Goal: Task Accomplishment & Management: Manage account settings

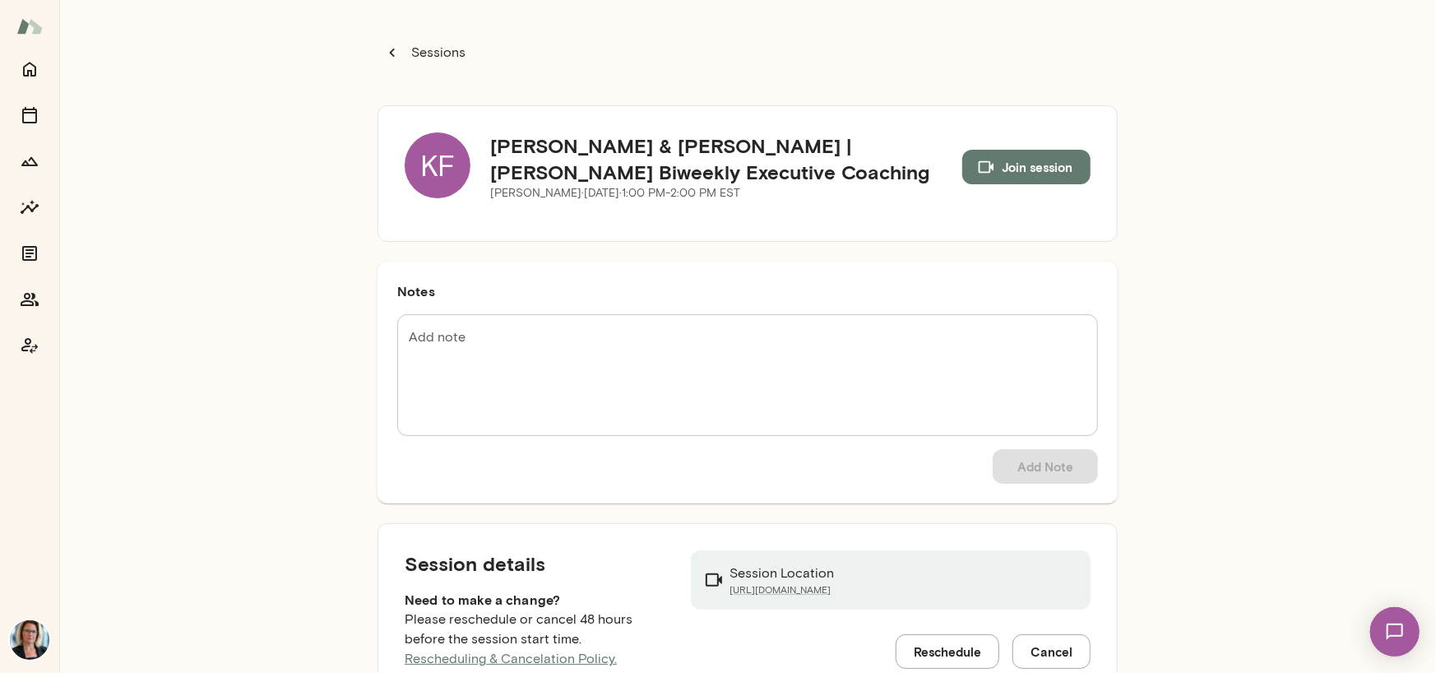
click at [431, 161] on div "KF" at bounding box center [438, 165] width 66 height 66
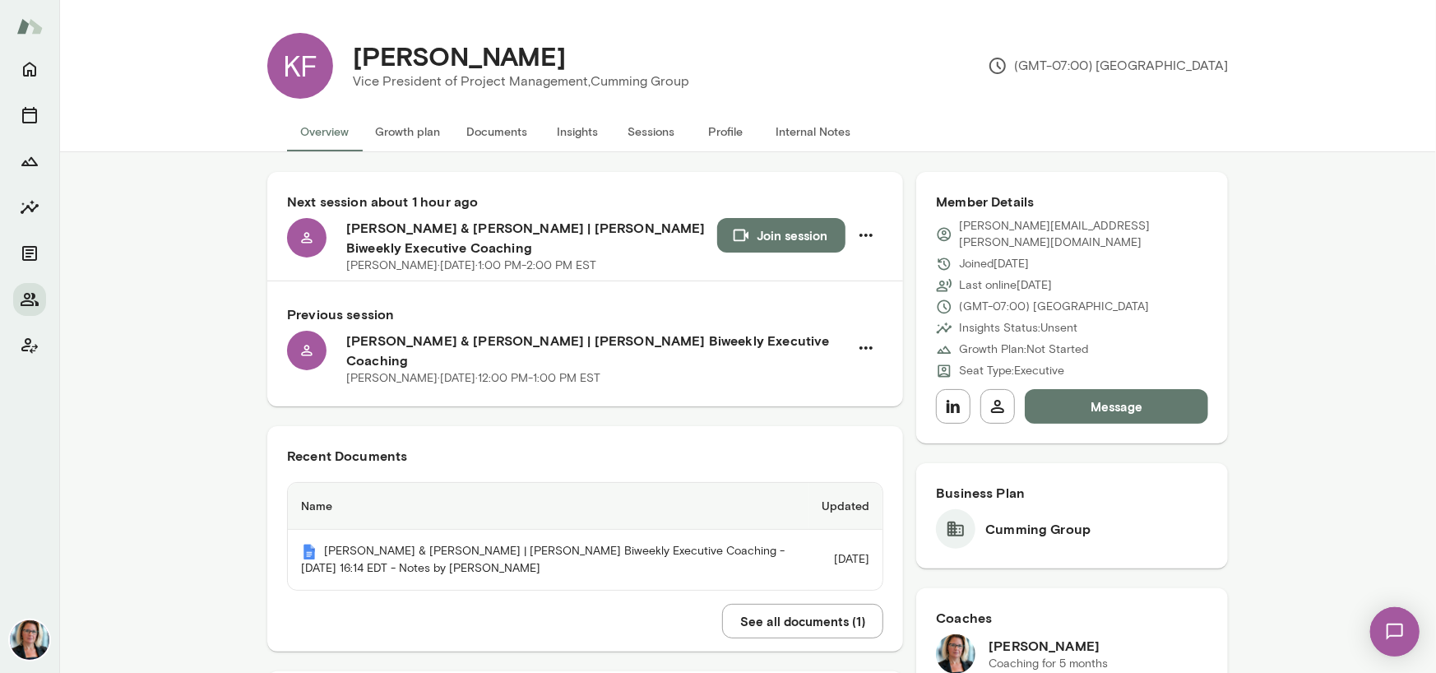
click at [662, 130] on button "Sessions" at bounding box center [652, 131] width 74 height 39
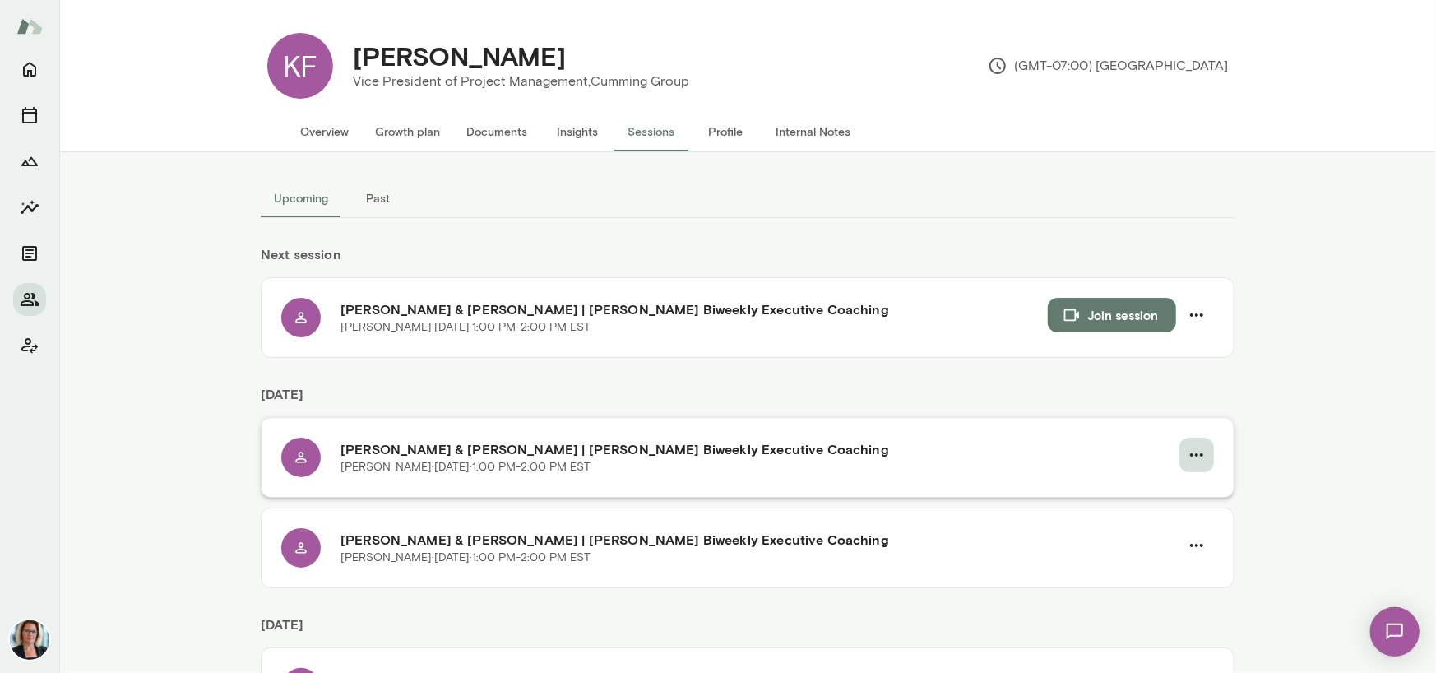
click at [1191, 453] on icon "button" at bounding box center [1196, 454] width 13 height 3
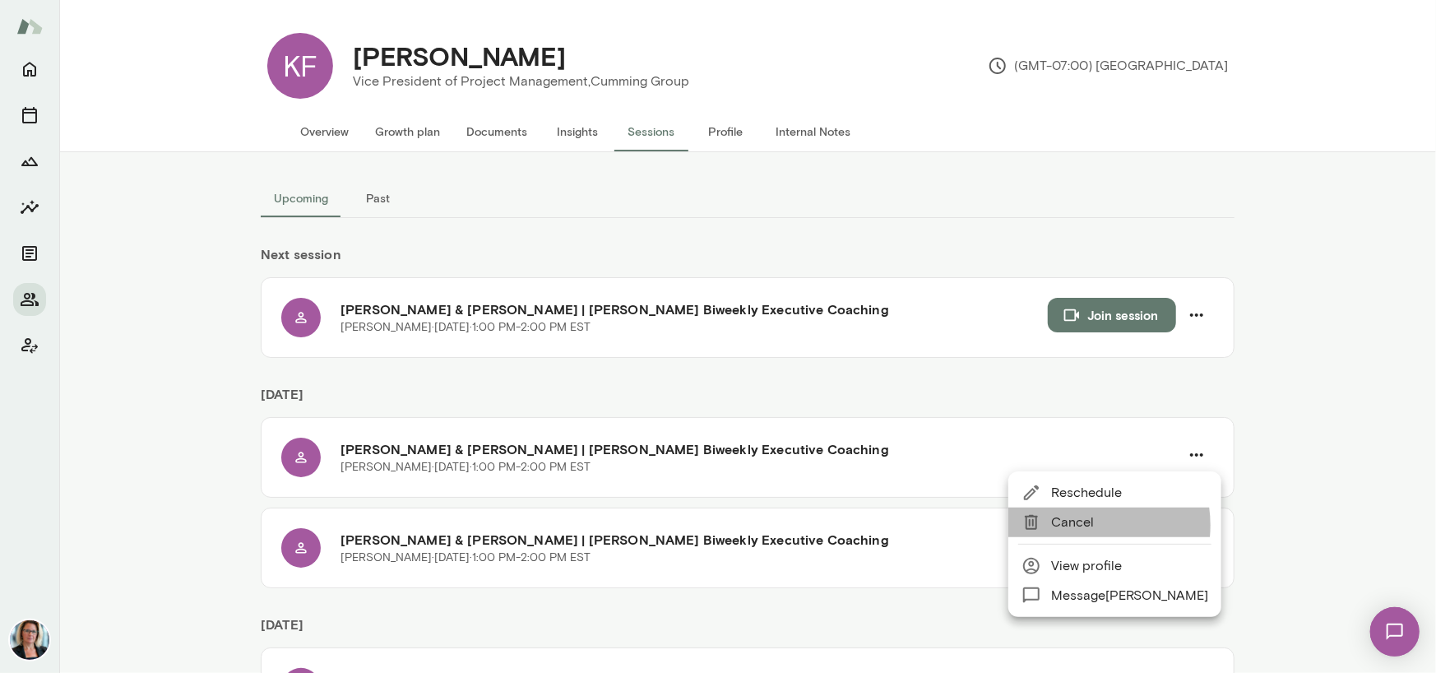
click at [1078, 525] on span "Cancel" at bounding box center [1129, 523] width 157 height 20
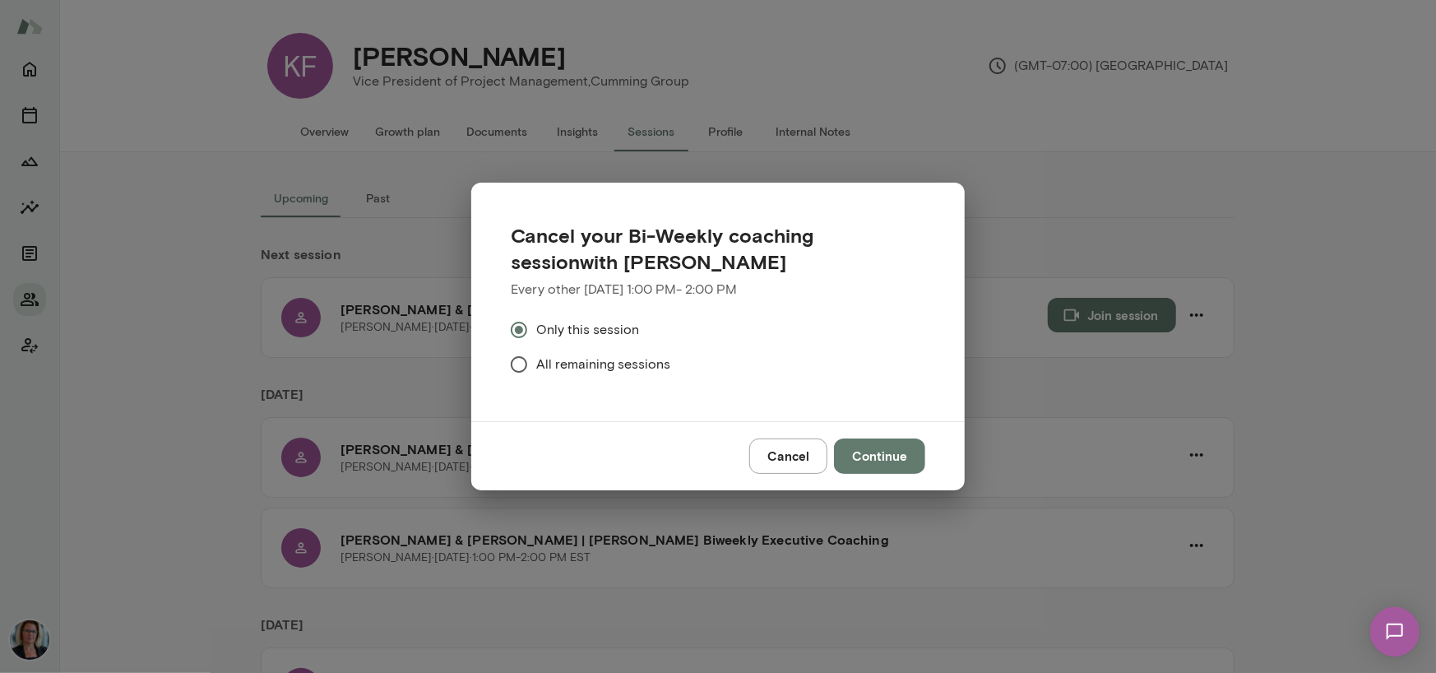
click at [646, 361] on span "All remaining sessions" at bounding box center [603, 365] width 134 height 20
click at [880, 456] on button "Continue" at bounding box center [879, 456] width 91 height 35
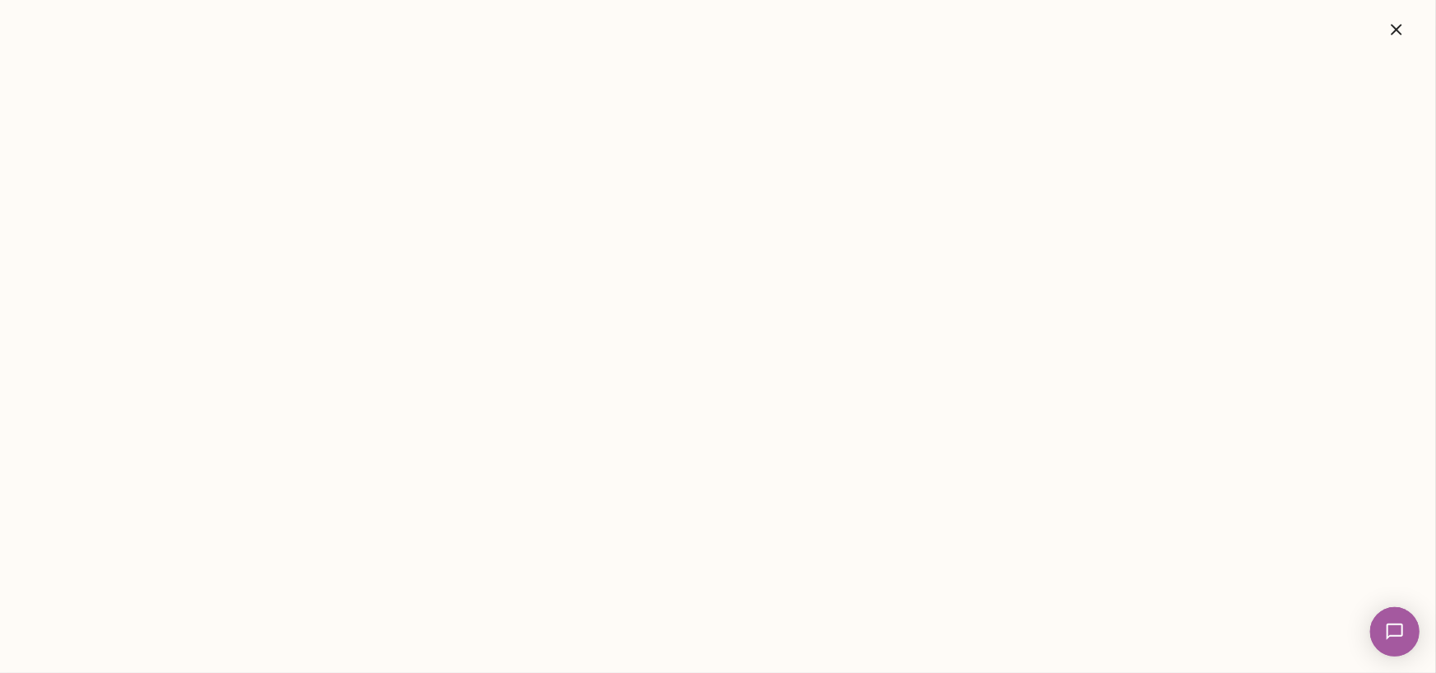
click at [1401, 30] on icon "button" at bounding box center [1397, 30] width 20 height 20
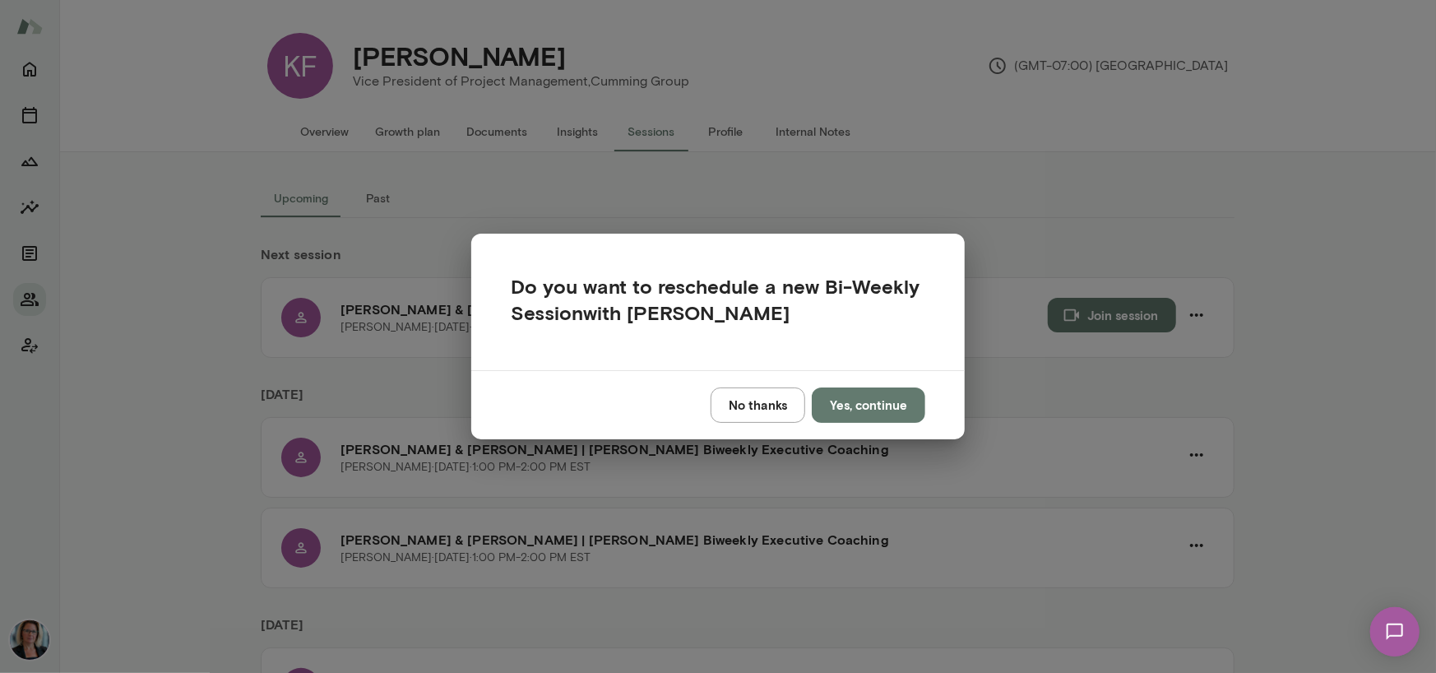
click at [756, 404] on button "No thanks" at bounding box center [758, 405] width 95 height 35
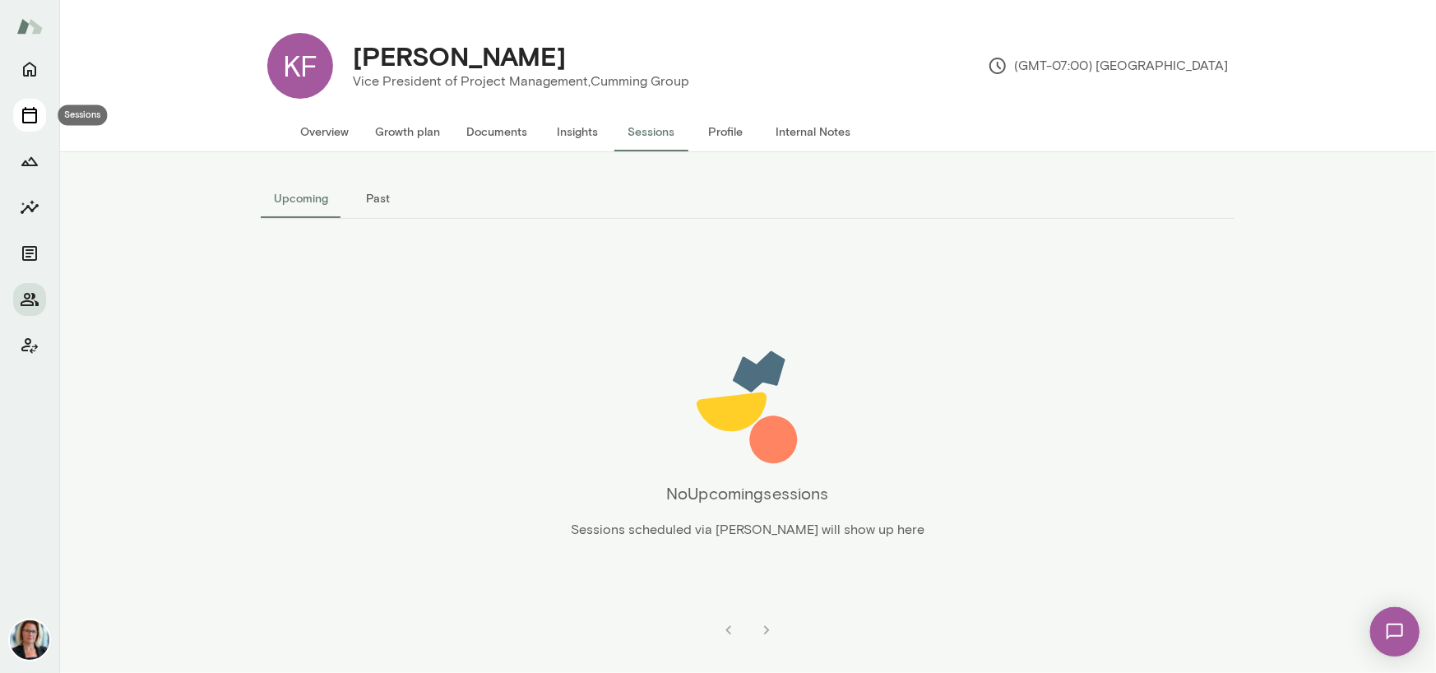
click at [21, 123] on icon "Sessions" at bounding box center [30, 115] width 20 height 20
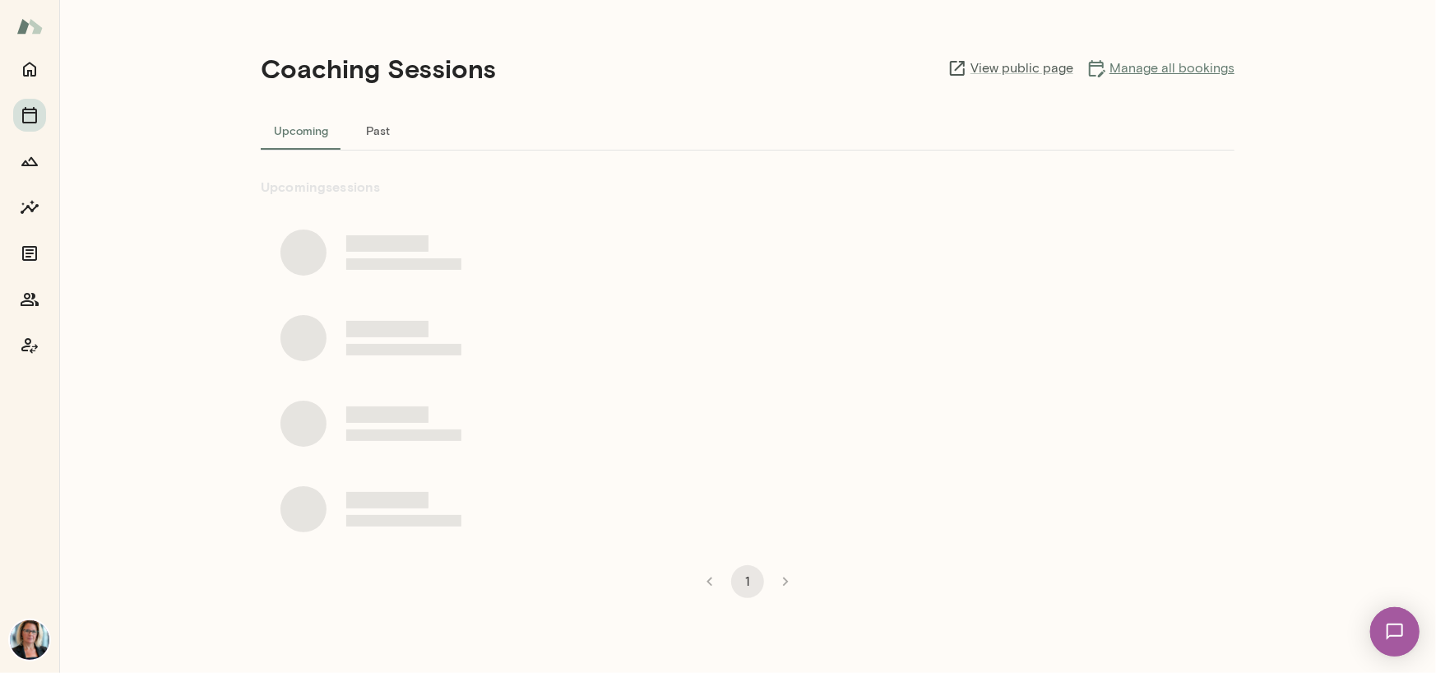
click at [1155, 69] on link "Manage all bookings" at bounding box center [1161, 68] width 148 height 20
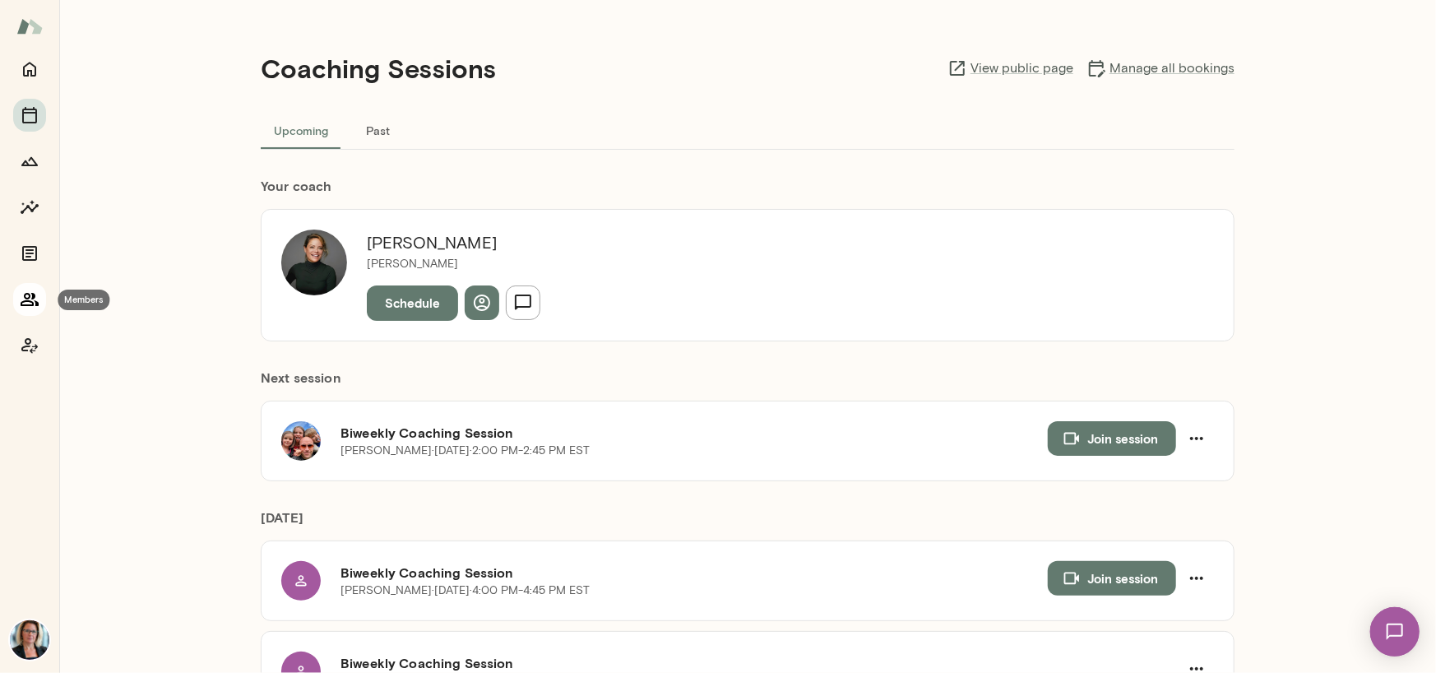
click at [31, 303] on icon "Members" at bounding box center [30, 300] width 20 height 20
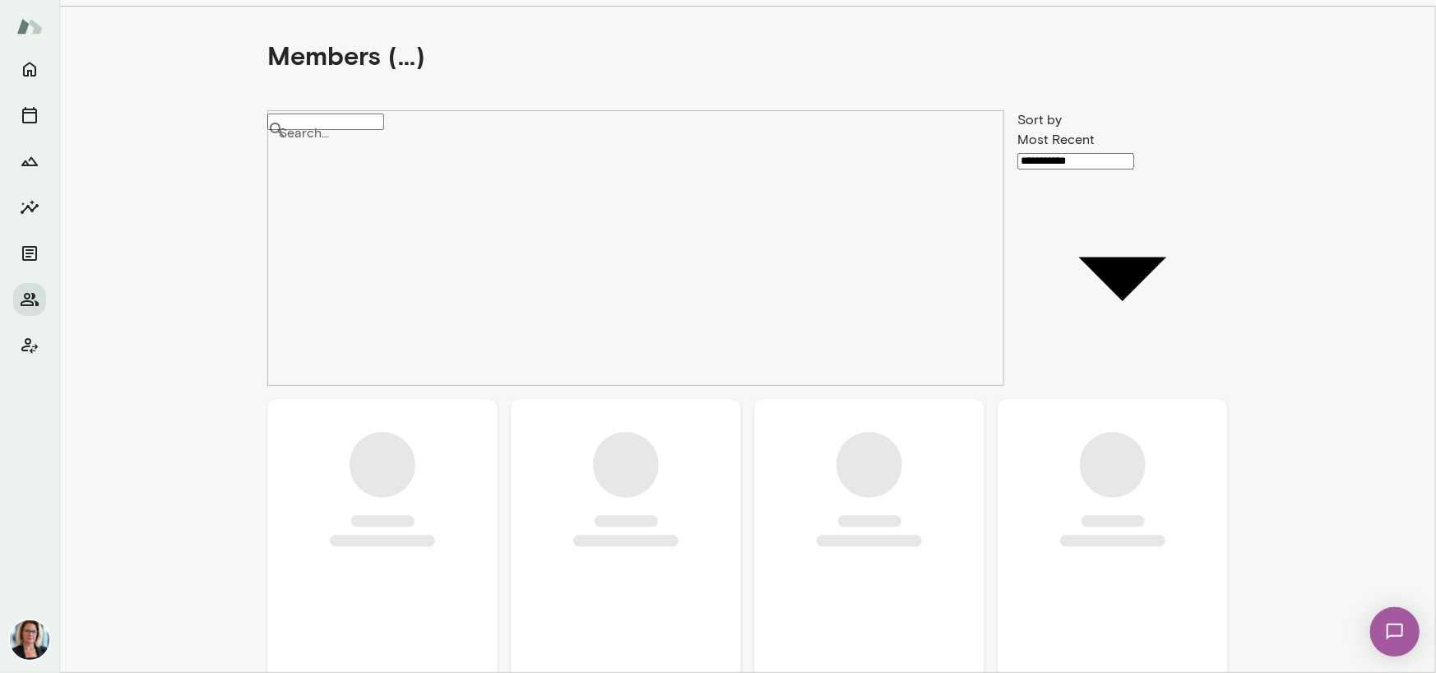
click at [374, 130] on input "Search..." at bounding box center [325, 122] width 117 height 16
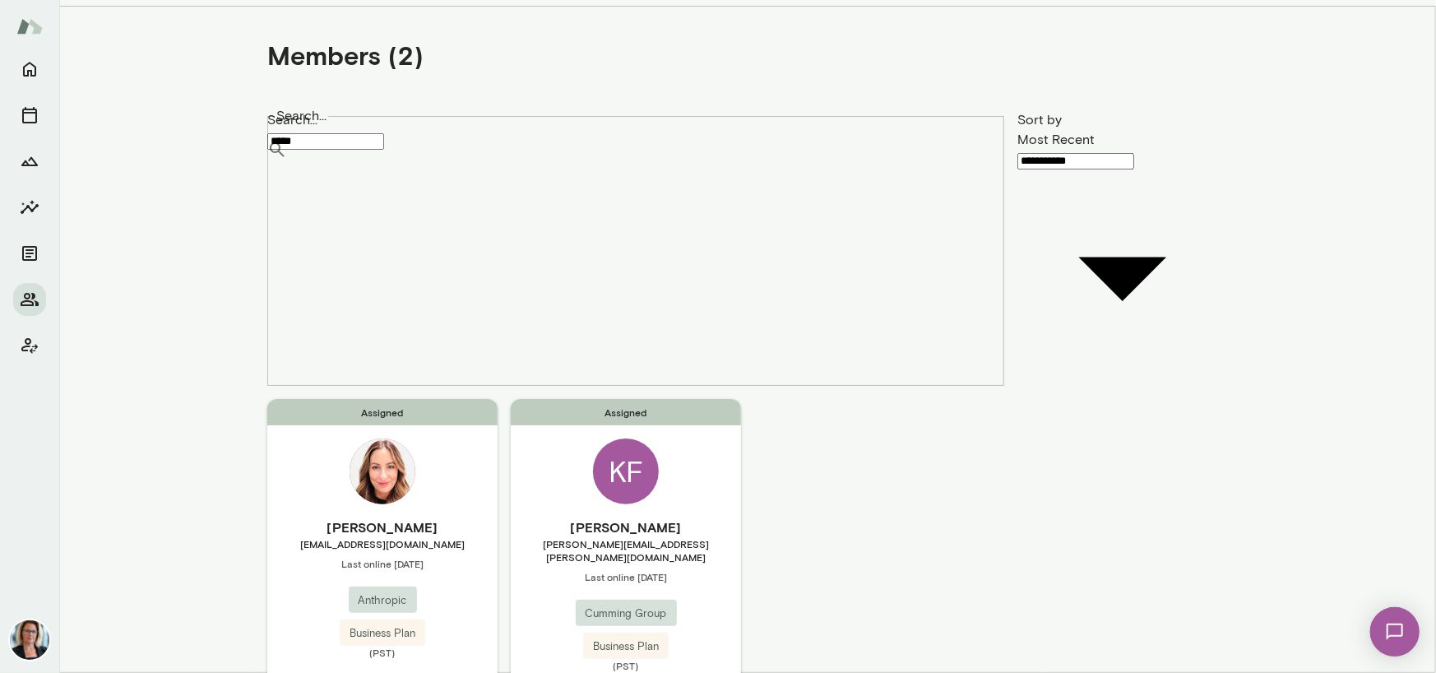
type input "*****"
click at [606, 439] on div "KF" at bounding box center [626, 472] width 66 height 66
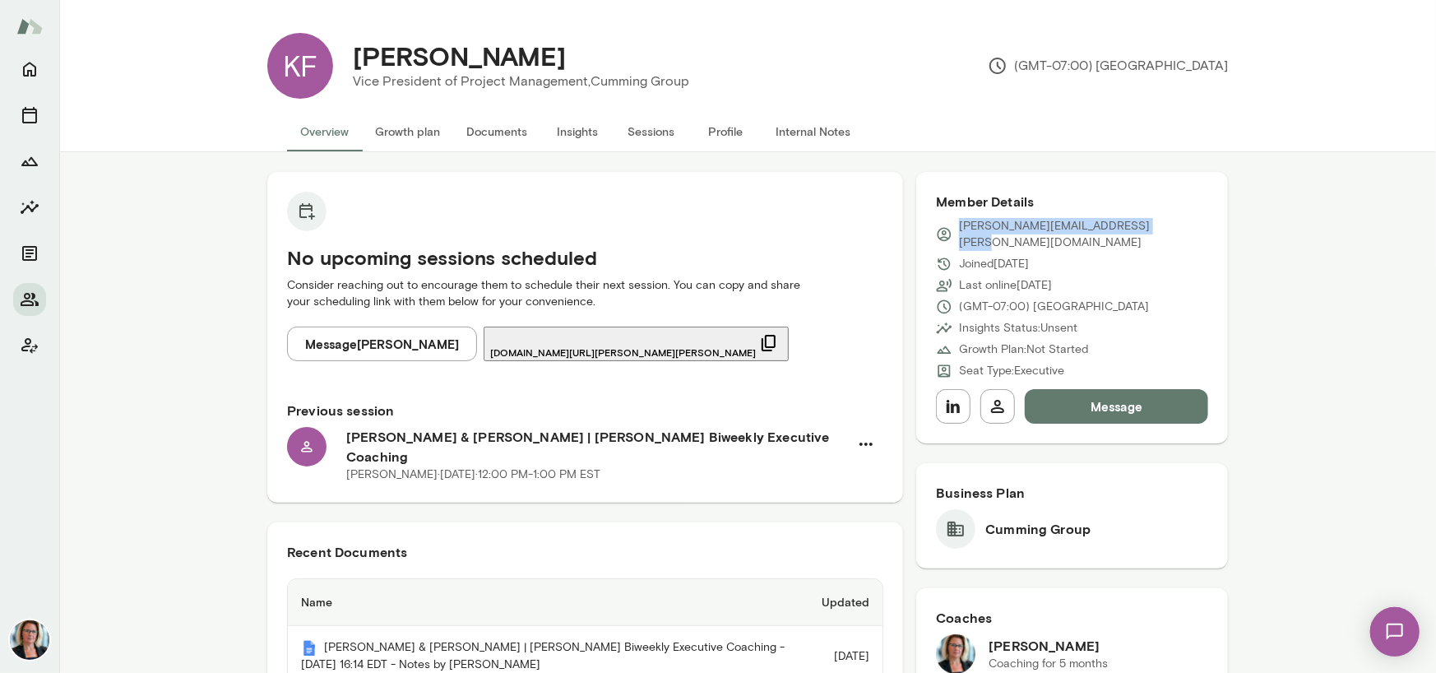
drag, startPoint x: 1153, startPoint y: 225, endPoint x: 953, endPoint y: 230, distance: 200.8
click at [953, 230] on div "[PERSON_NAME][EMAIL_ADDRESS][PERSON_NAME][DOMAIN_NAME]" at bounding box center [1072, 234] width 272 height 33
copy p "[PERSON_NAME][EMAIL_ADDRESS][PERSON_NAME][DOMAIN_NAME]"
click at [32, 71] on icon "Home" at bounding box center [30, 69] width 20 height 20
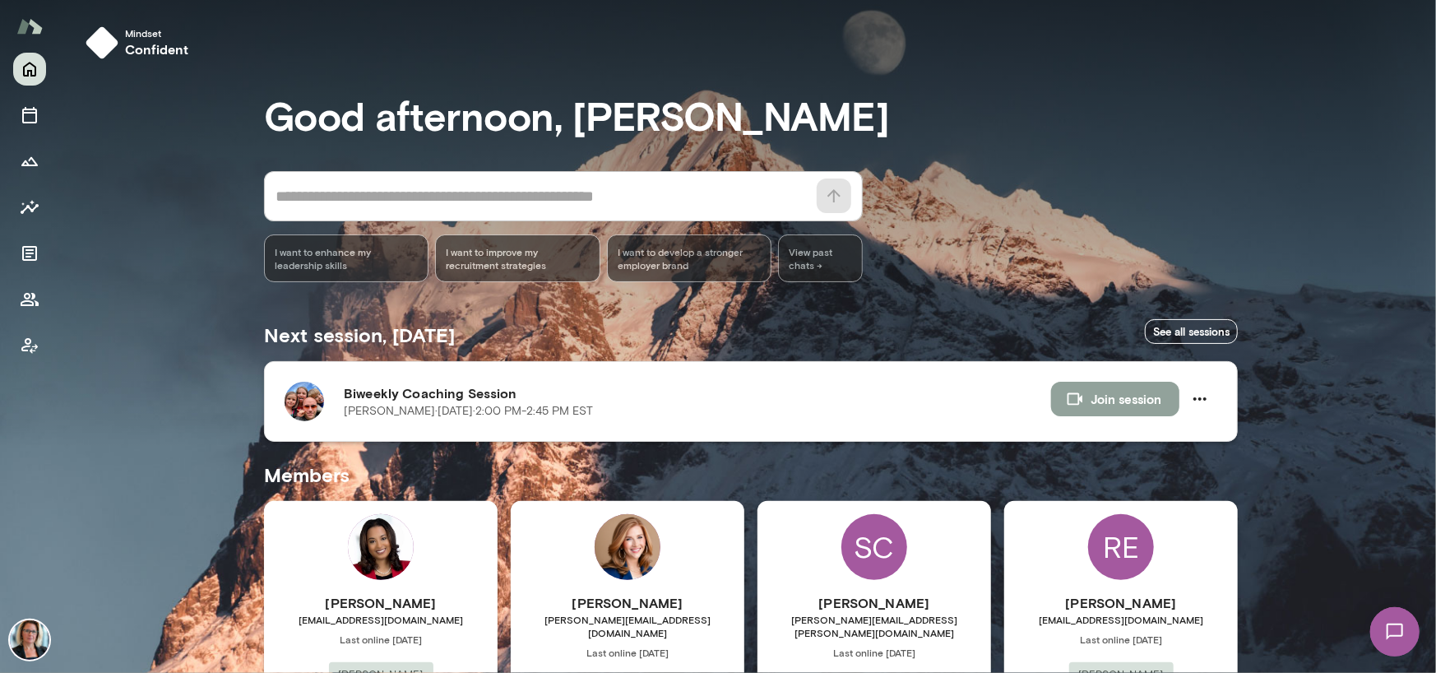
click at [1121, 405] on button "Join session" at bounding box center [1115, 399] width 128 height 35
